Goal: Check status: Check status

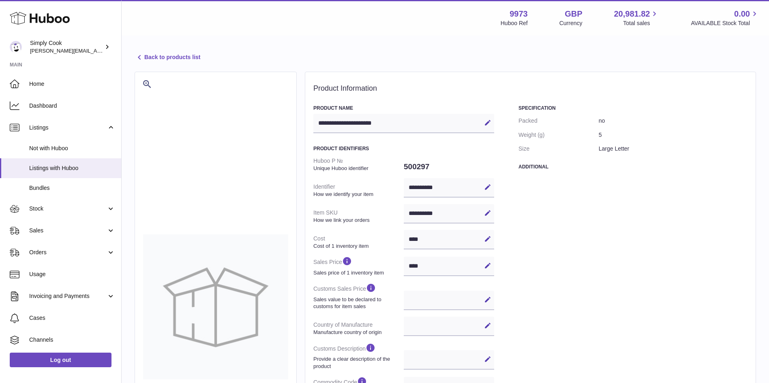
select select
select select "****"
click at [48, 208] on span "Stock" at bounding box center [67, 209] width 77 height 8
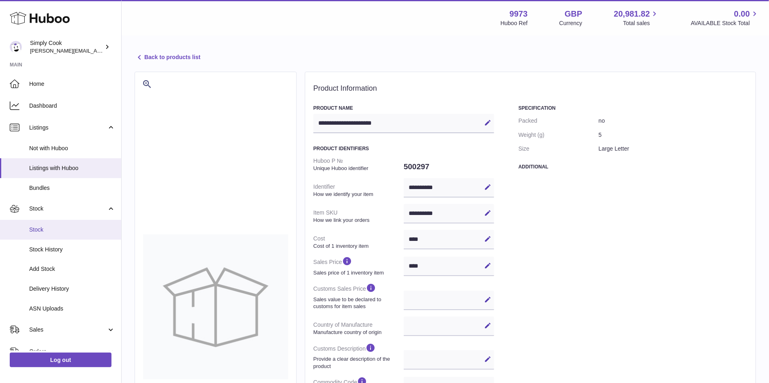
click at [34, 233] on span "Stock" at bounding box center [72, 230] width 86 height 8
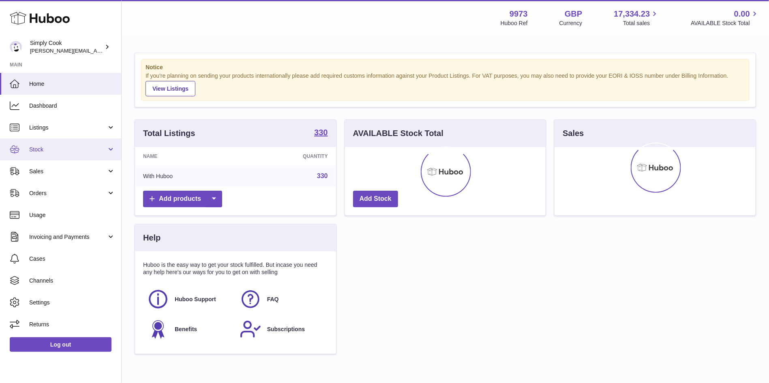
click at [41, 150] on span "Stock" at bounding box center [67, 150] width 77 height 8
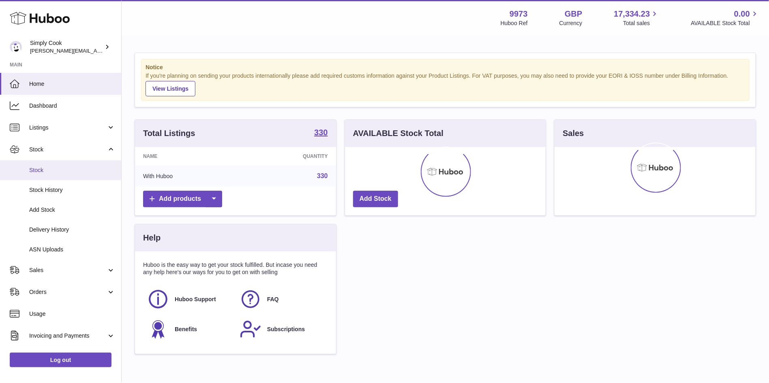
click at [39, 173] on span "Stock" at bounding box center [72, 171] width 86 height 8
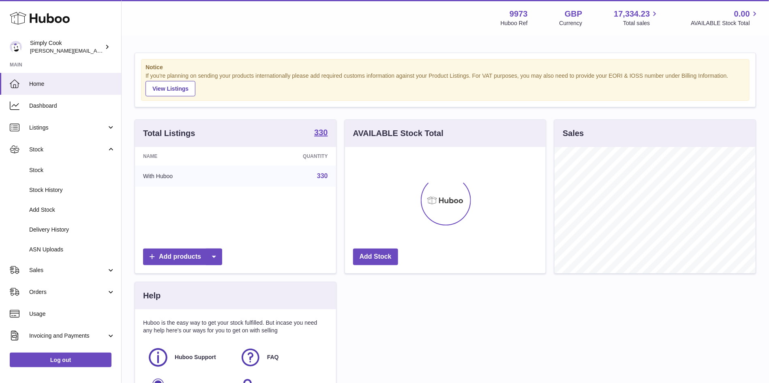
scroll to position [126, 201]
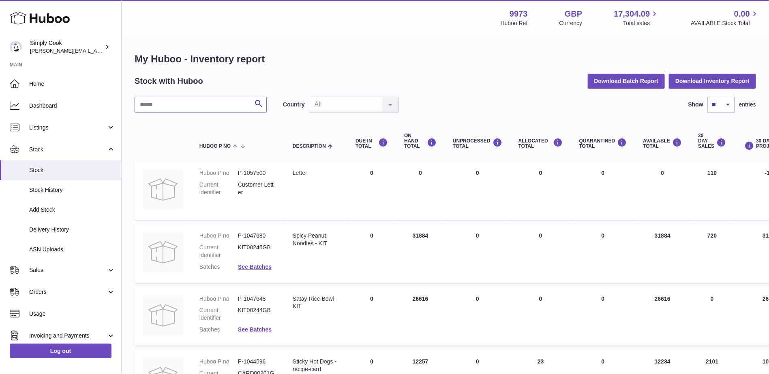
click at [197, 105] on input "text" at bounding box center [201, 105] width 132 height 16
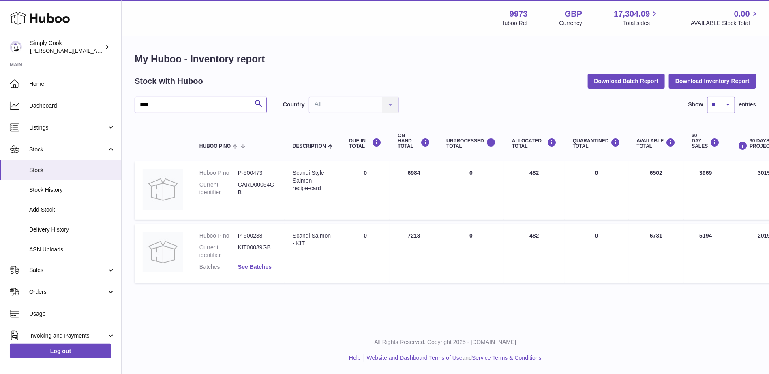
type input "****"
click at [259, 269] on link "See Batches" at bounding box center [255, 267] width 34 height 6
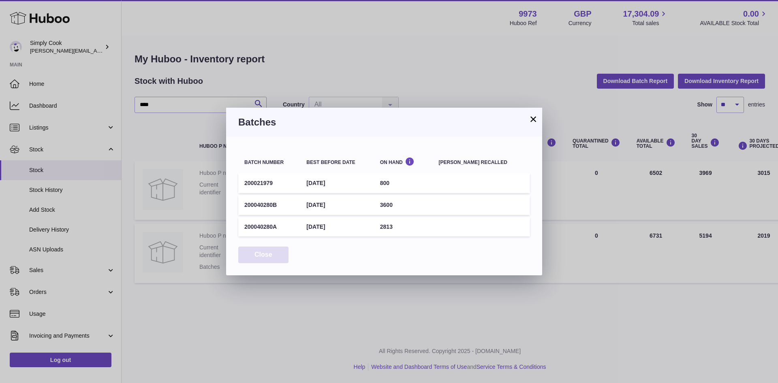
click at [268, 254] on button "Close" at bounding box center [263, 255] width 50 height 17
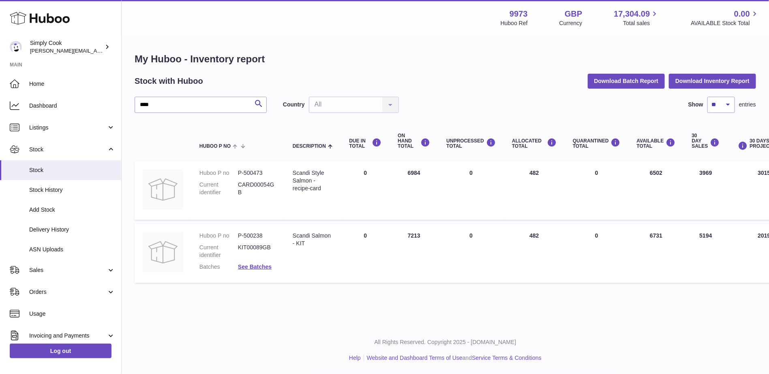
click at [508, 290] on div "My Huboo - Inventory report Stock with Huboo Download Batch Report Download Inv…" at bounding box center [445, 169] width 647 height 267
